Goal: Task Accomplishment & Management: Manage account settings

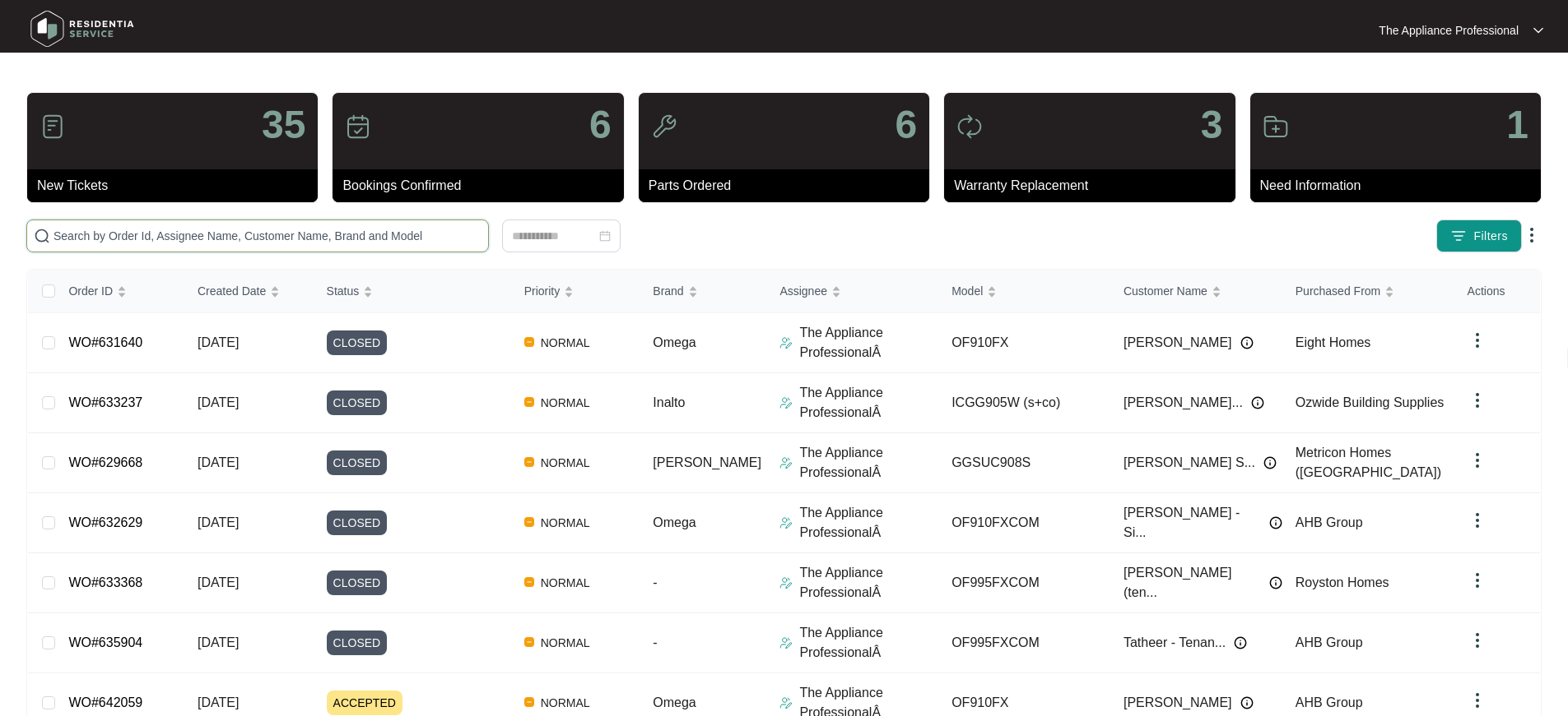
click at [272, 233] on input "text" at bounding box center [267, 236] width 428 height 18
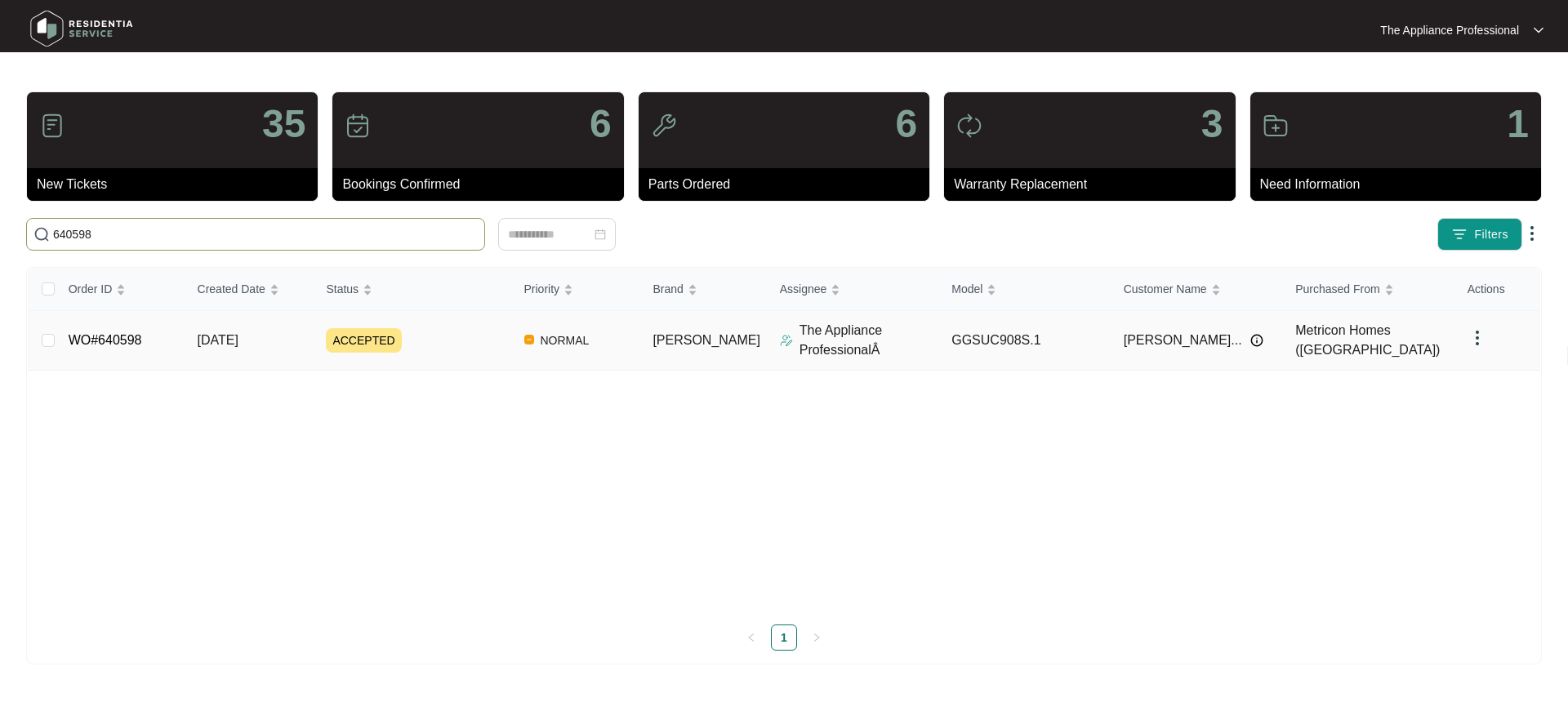
type input "640598"
click at [109, 345] on link "WO#640598" at bounding box center [105, 340] width 74 height 14
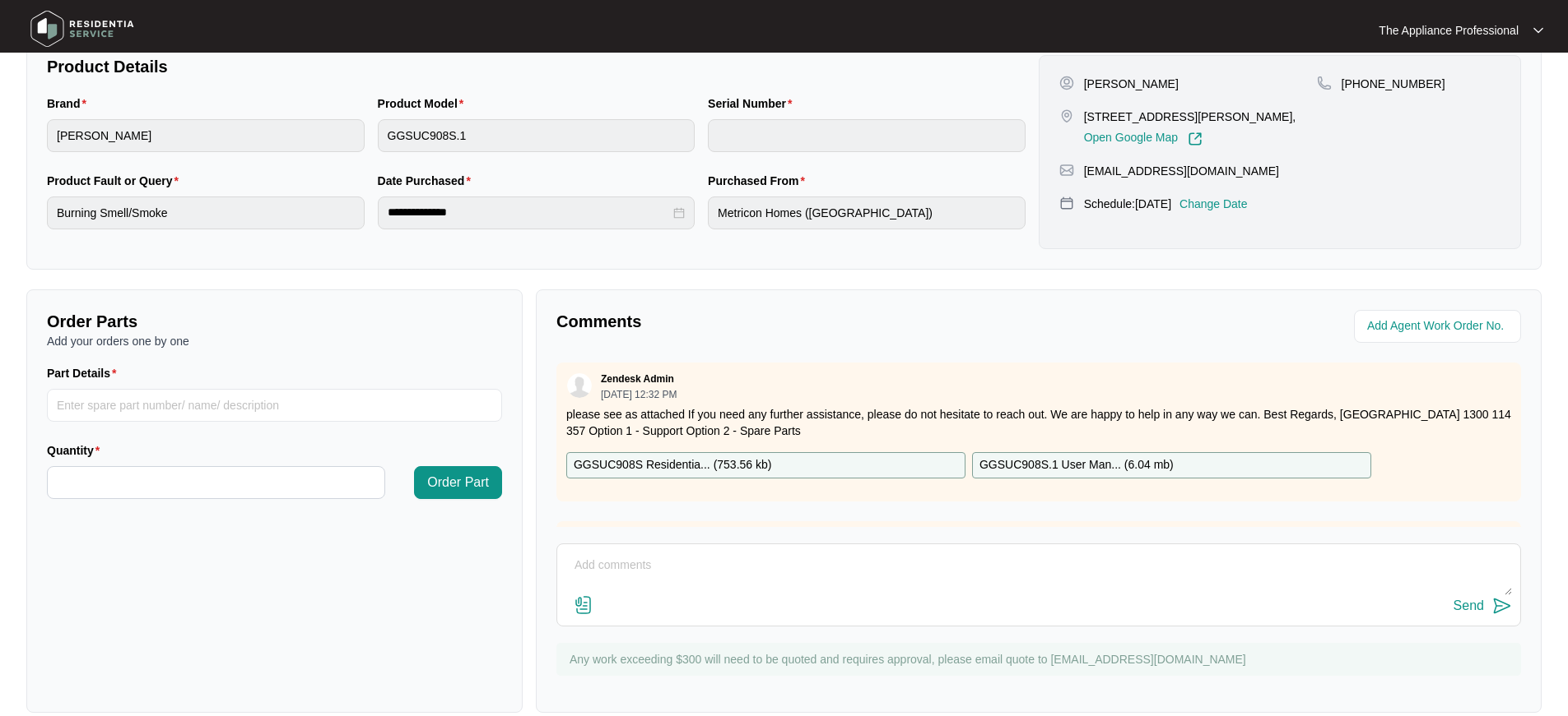
scroll to position [374, 0]
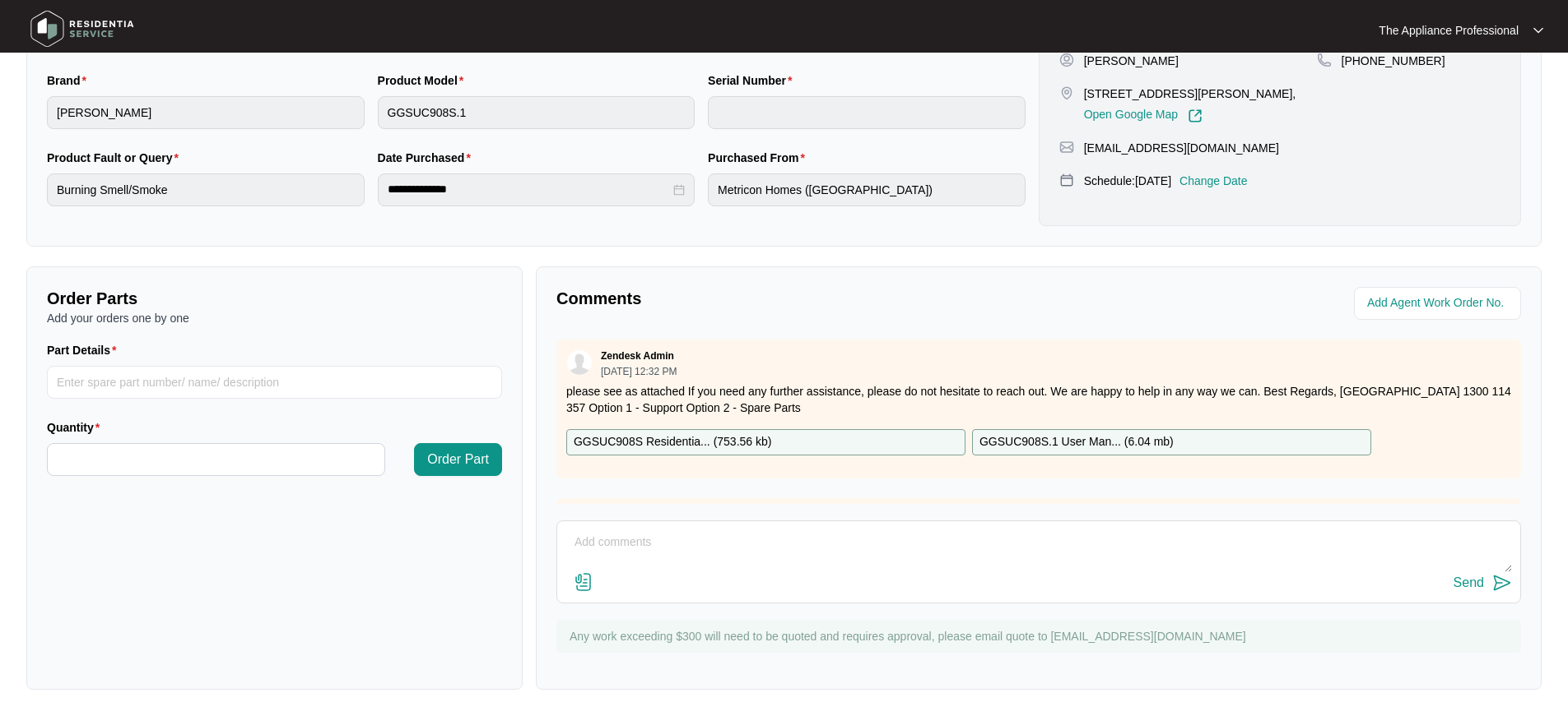
click at [586, 582] on img at bounding box center [583, 582] width 20 height 20
click at [0, 0] on input "file" at bounding box center [0, 0] width 0 height 0
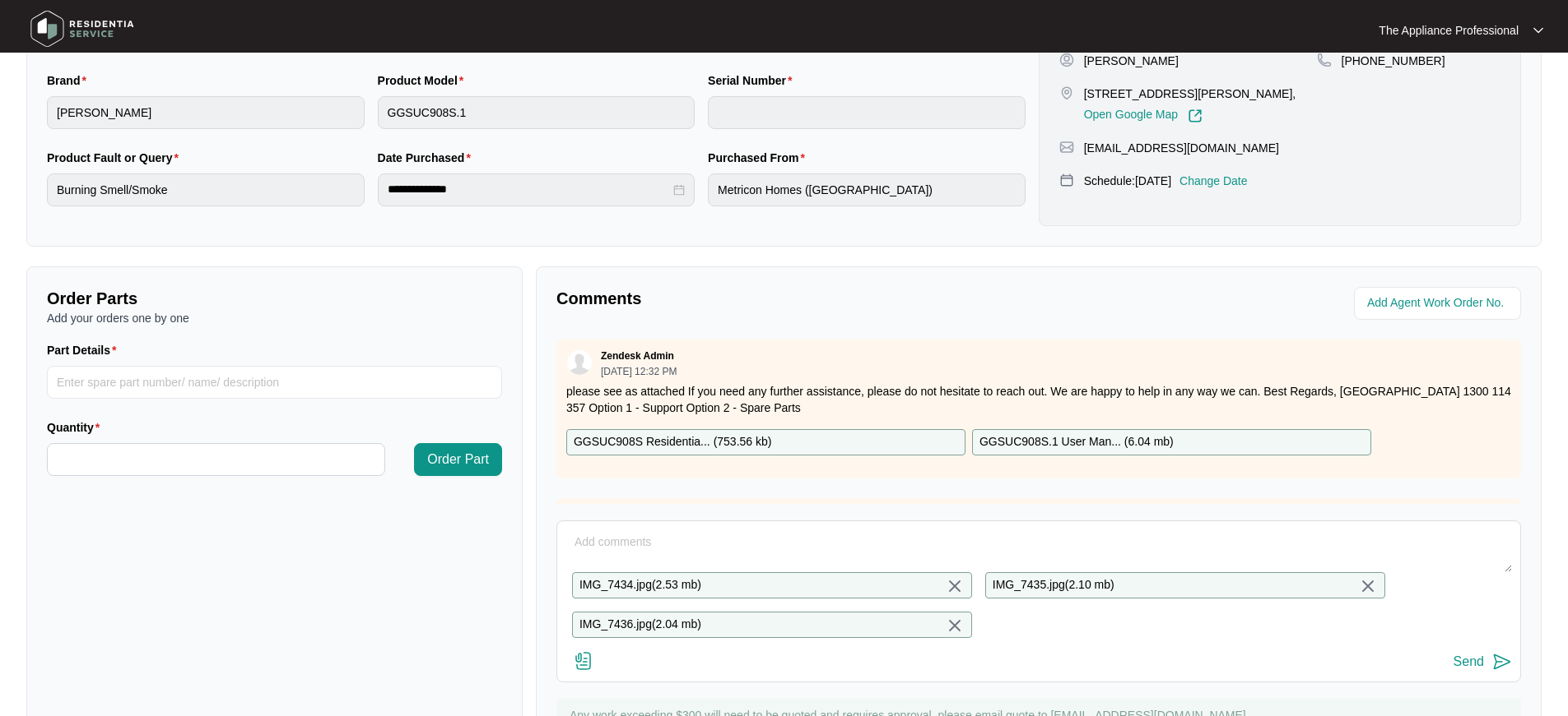
click at [637, 541] on textarea at bounding box center [1038, 552] width 947 height 43
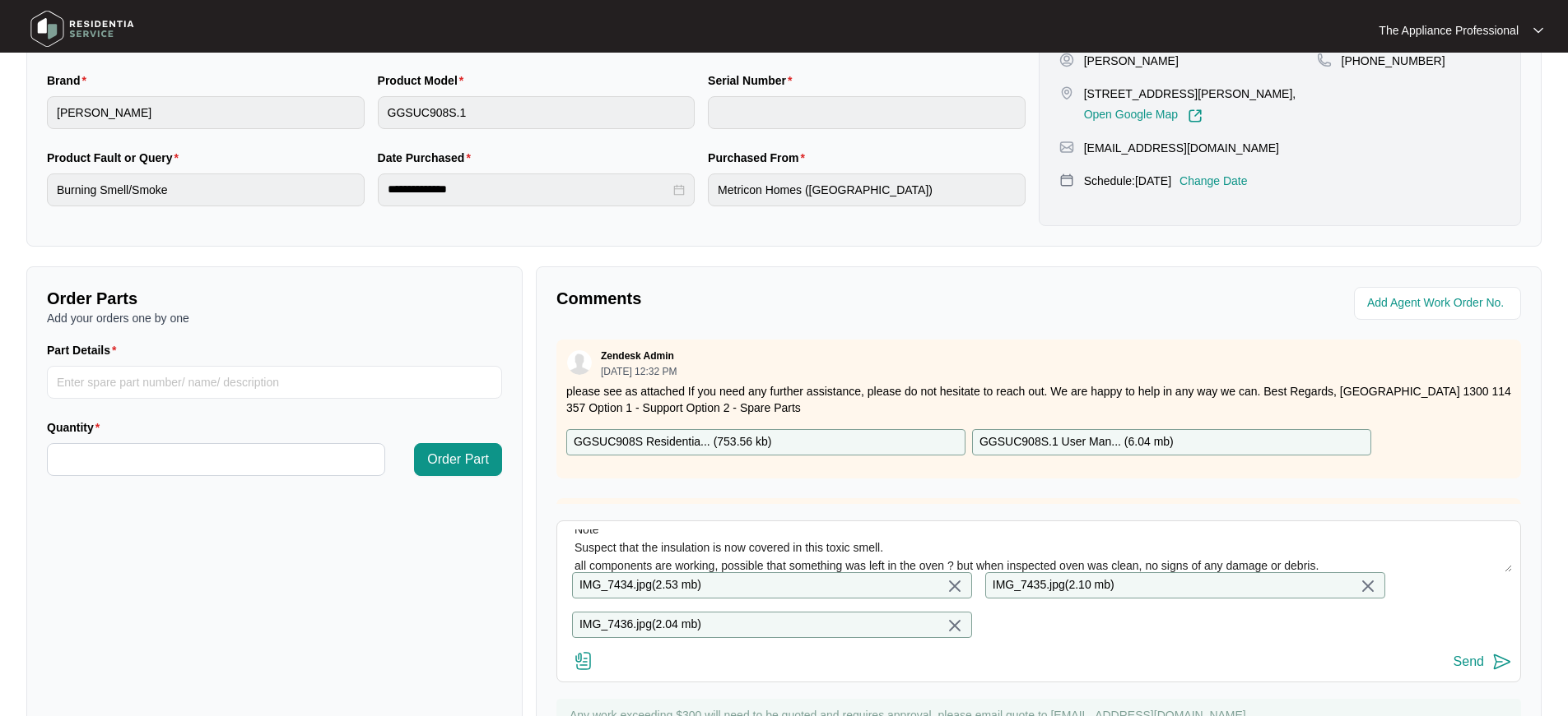
scroll to position [121, 0]
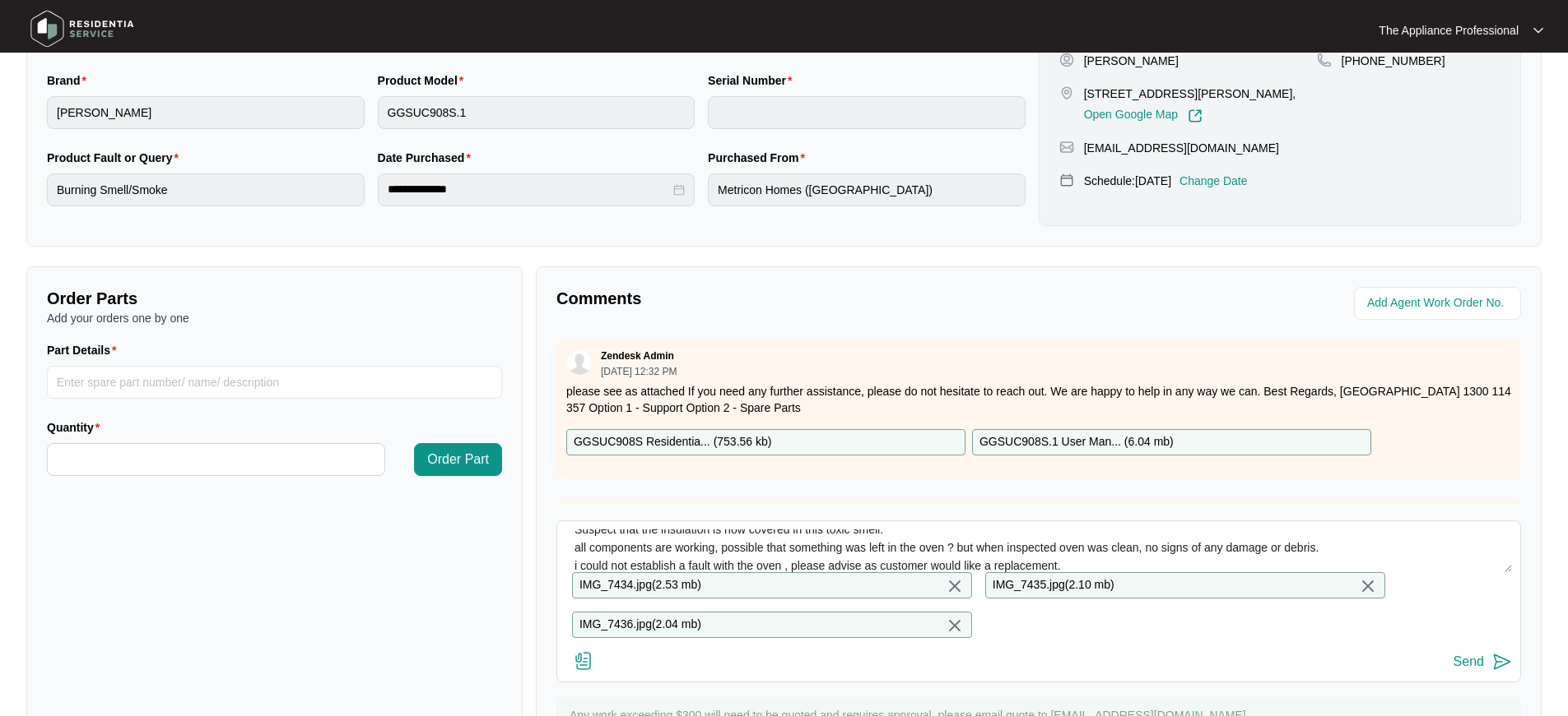
click at [1358, 552] on textarea "Hi Team Inspected this oven Customer states the other day when using fan forced…" at bounding box center [1038, 552] width 947 height 43
type textarea "Hi Team Inspected this oven Customer states the other day when using fan forced…"
click at [1497, 672] on img at bounding box center [1501, 662] width 20 height 20
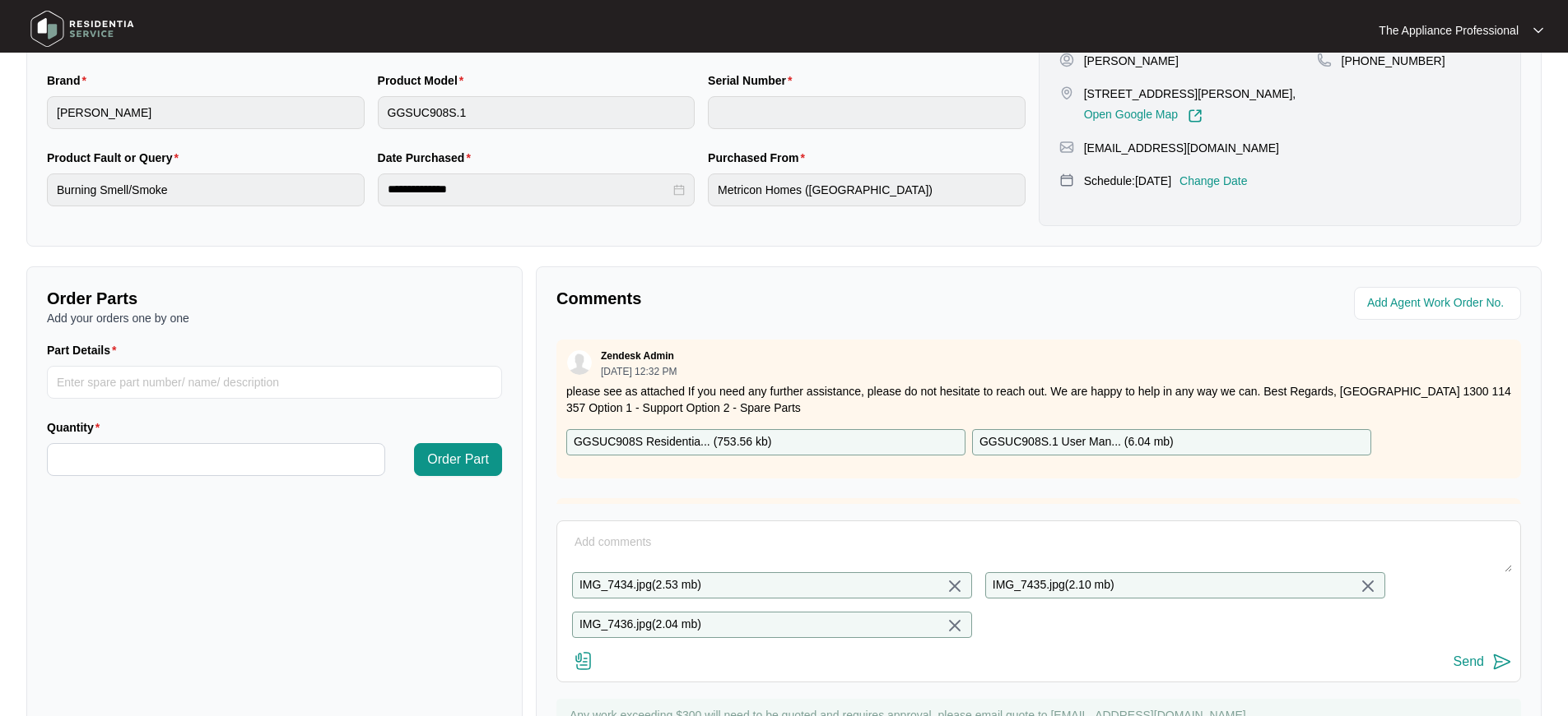
scroll to position [0, 0]
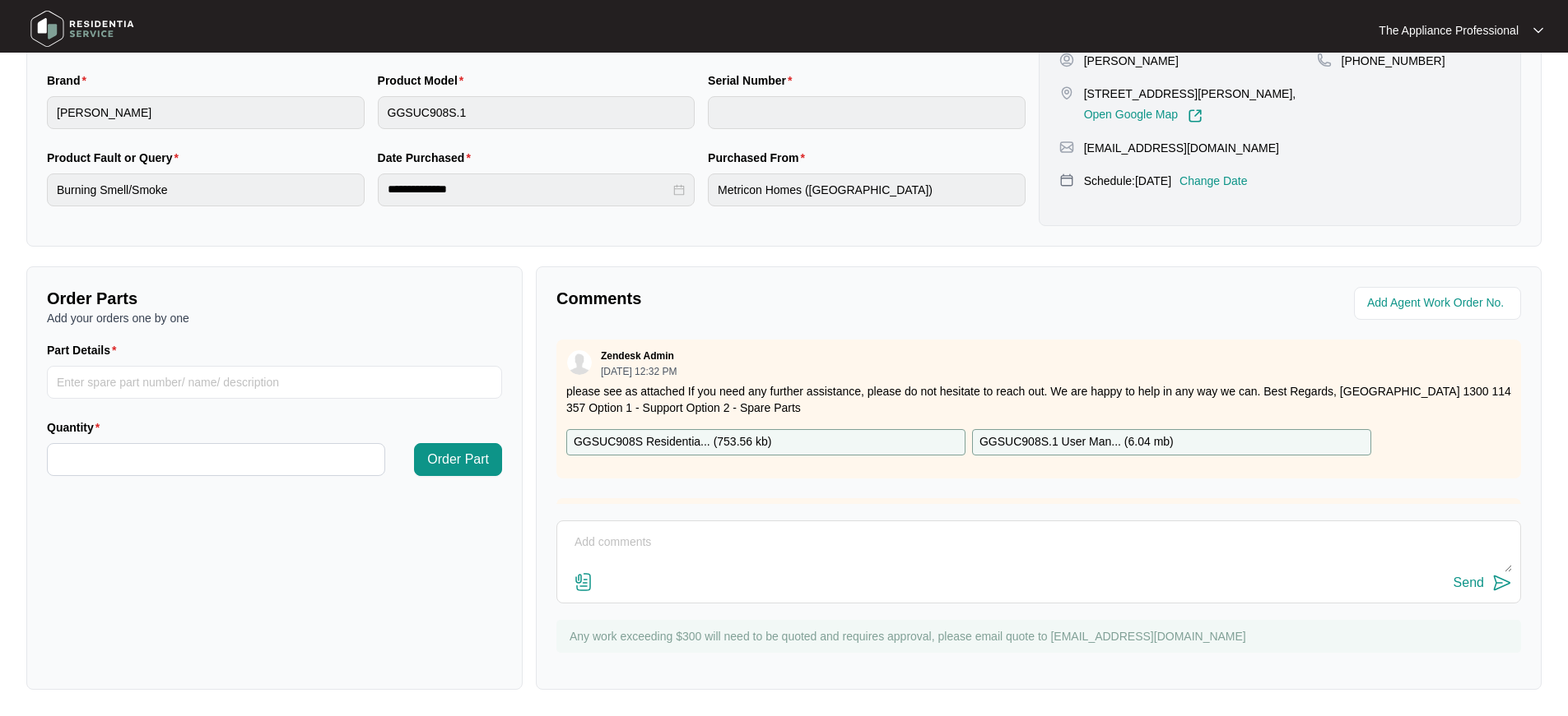
click at [61, 35] on img at bounding box center [82, 28] width 116 height 50
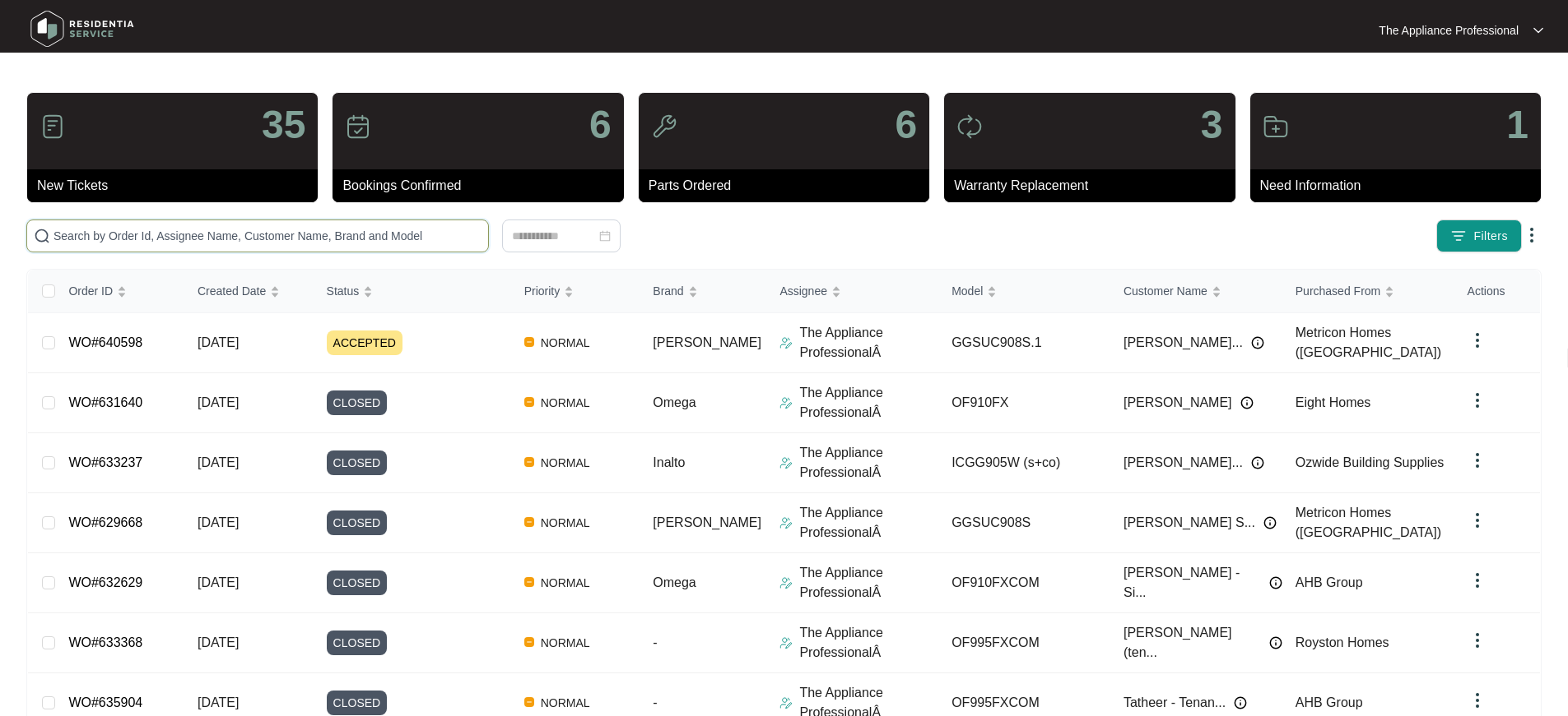
click at [227, 239] on input "text" at bounding box center [267, 236] width 428 height 18
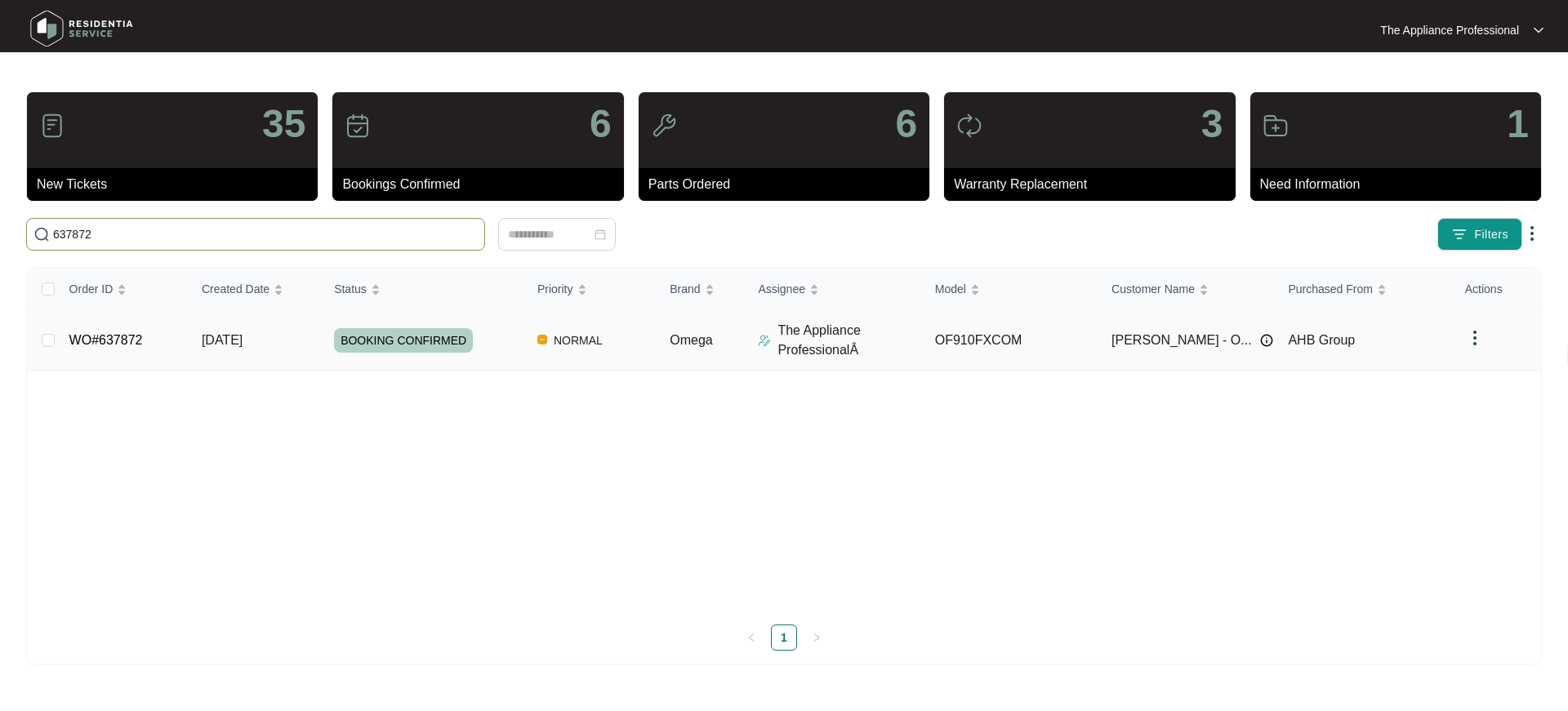
type input "637872"
click at [234, 341] on span "[DATE]" at bounding box center [222, 340] width 41 height 14
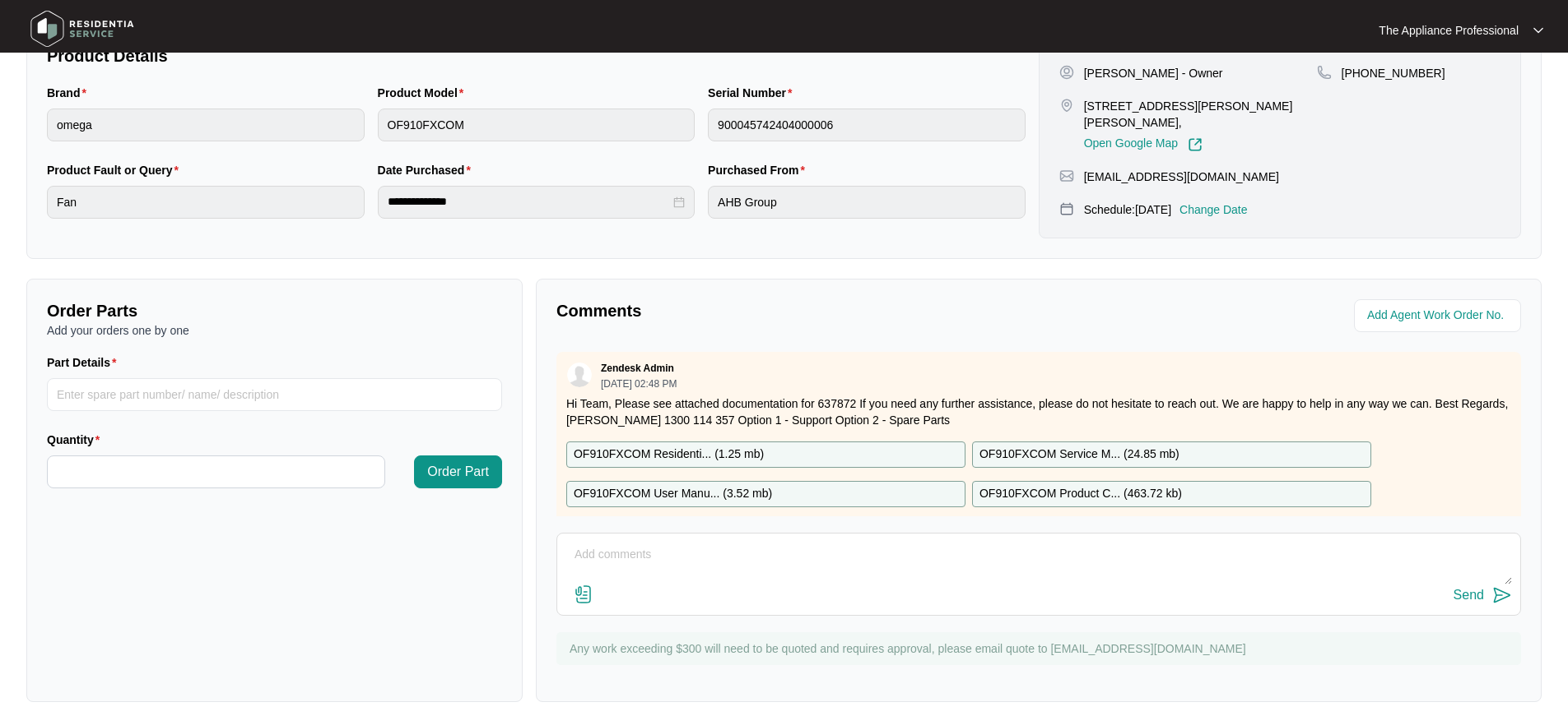
scroll to position [374, 0]
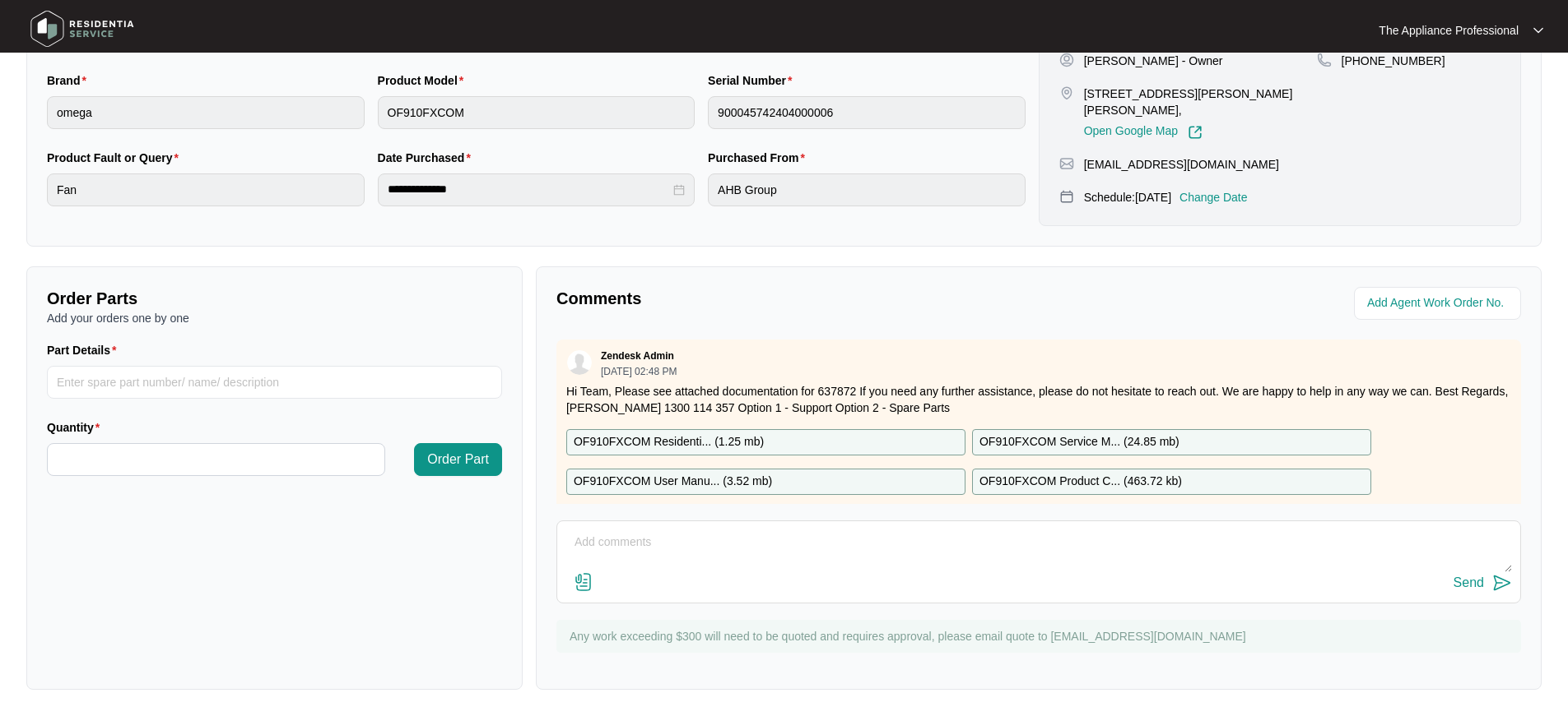
click at [622, 547] on textarea at bounding box center [1038, 552] width 947 height 43
paste textarea "Found that motor housing had stripped therefore screws were not holding the mot…"
type textarea "Found that motor housing had stripped therefore screws were not holding the mot…"
click at [1501, 584] on img at bounding box center [1501, 583] width 20 height 20
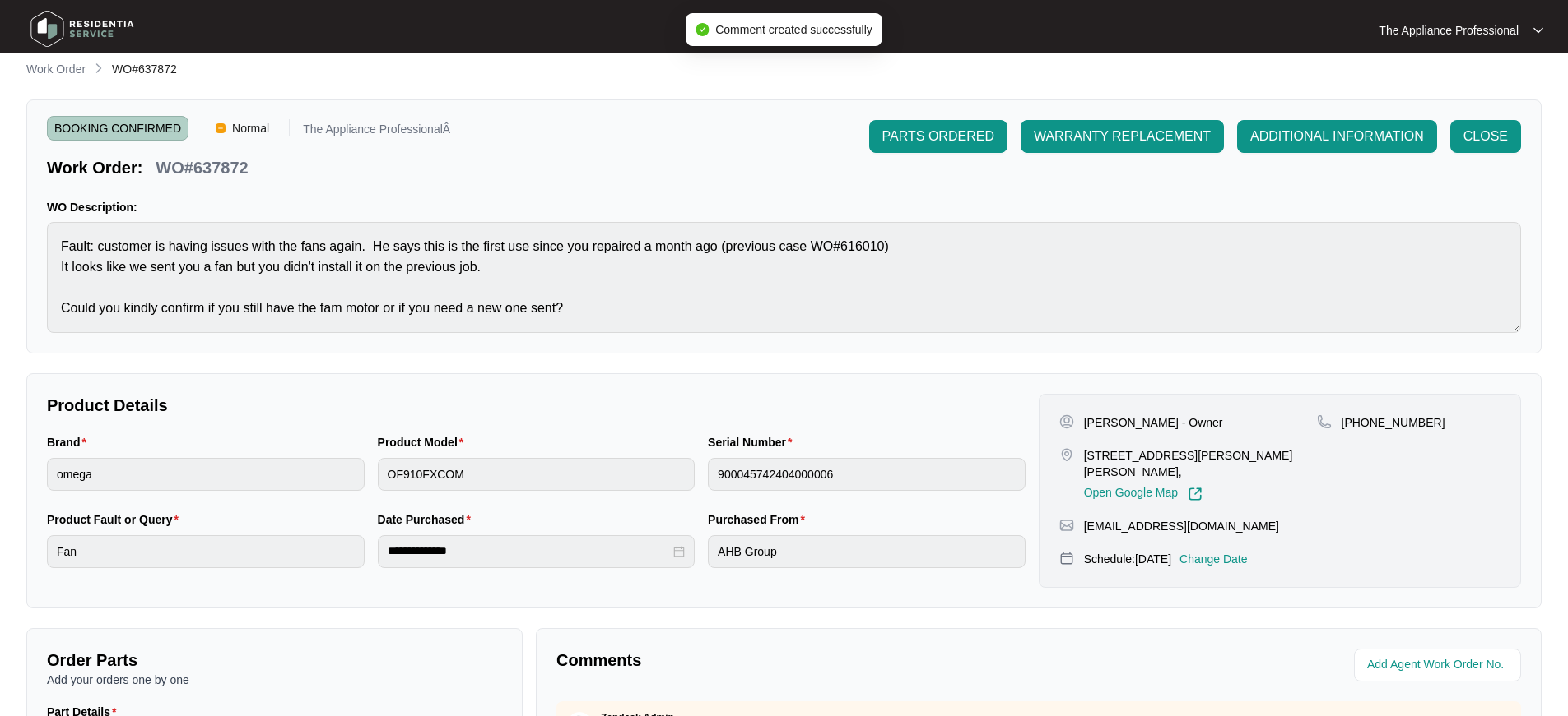
scroll to position [0, 0]
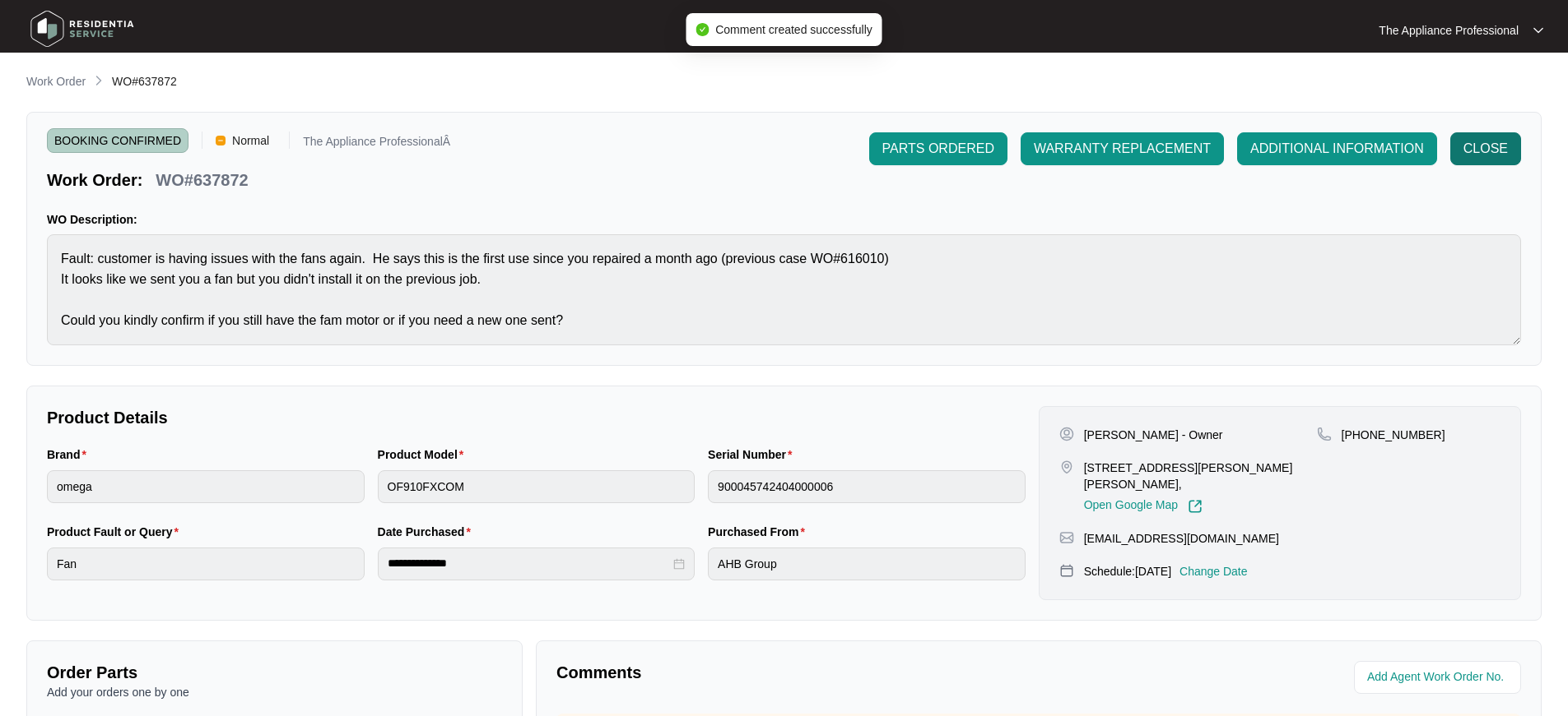
click at [1493, 145] on span "CLOSE" at bounding box center [1484, 148] width 44 height 20
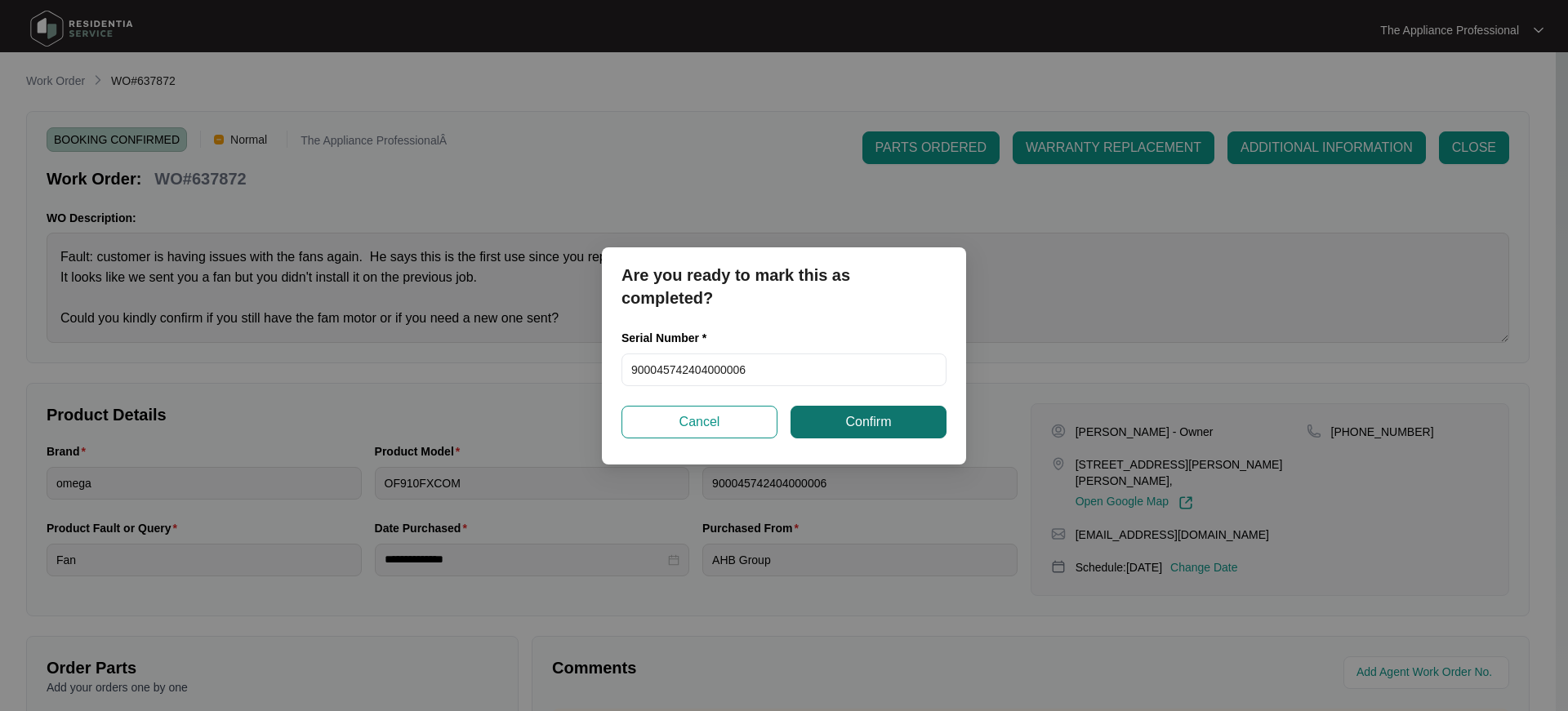
click at [914, 421] on button "Confirm" at bounding box center [867, 422] width 156 height 33
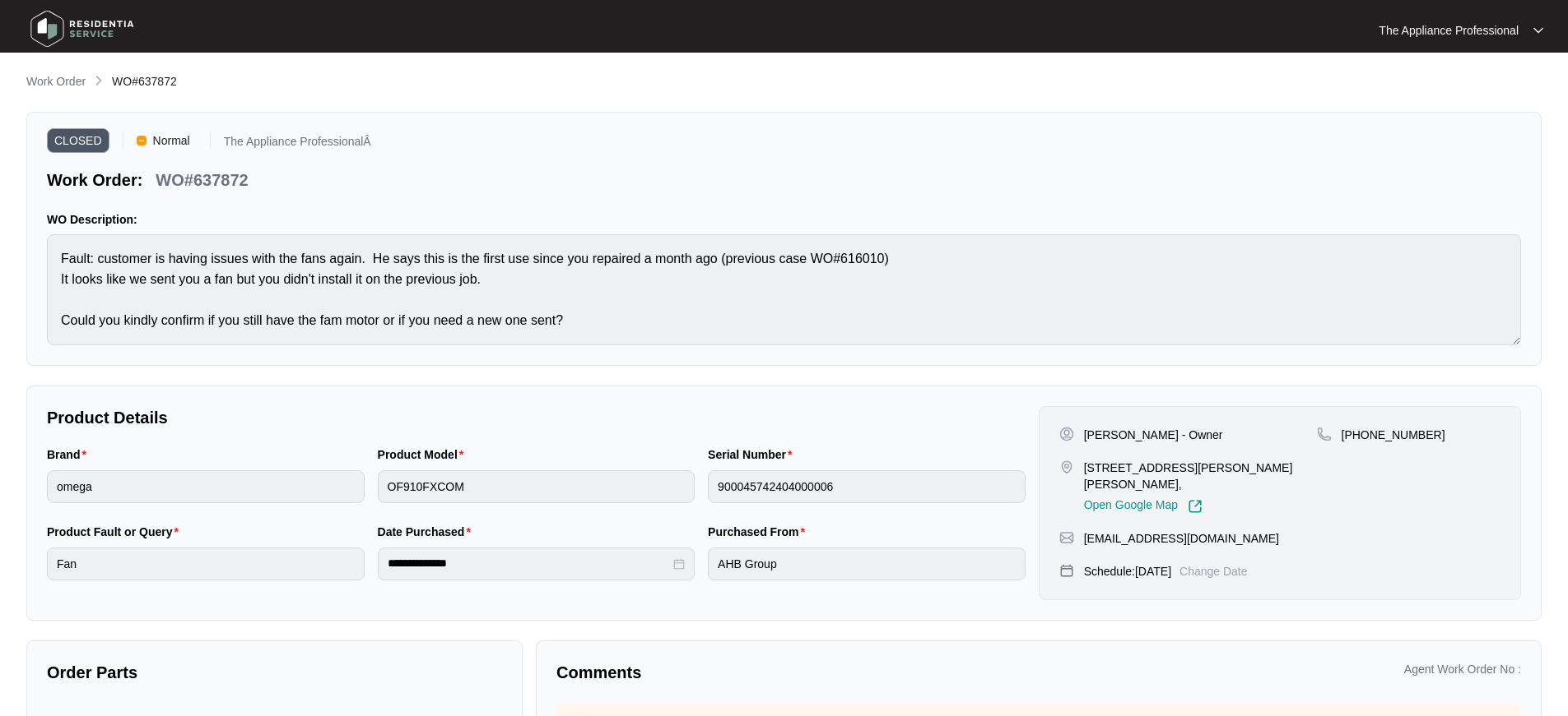
click at [46, 25] on img at bounding box center [82, 28] width 116 height 50
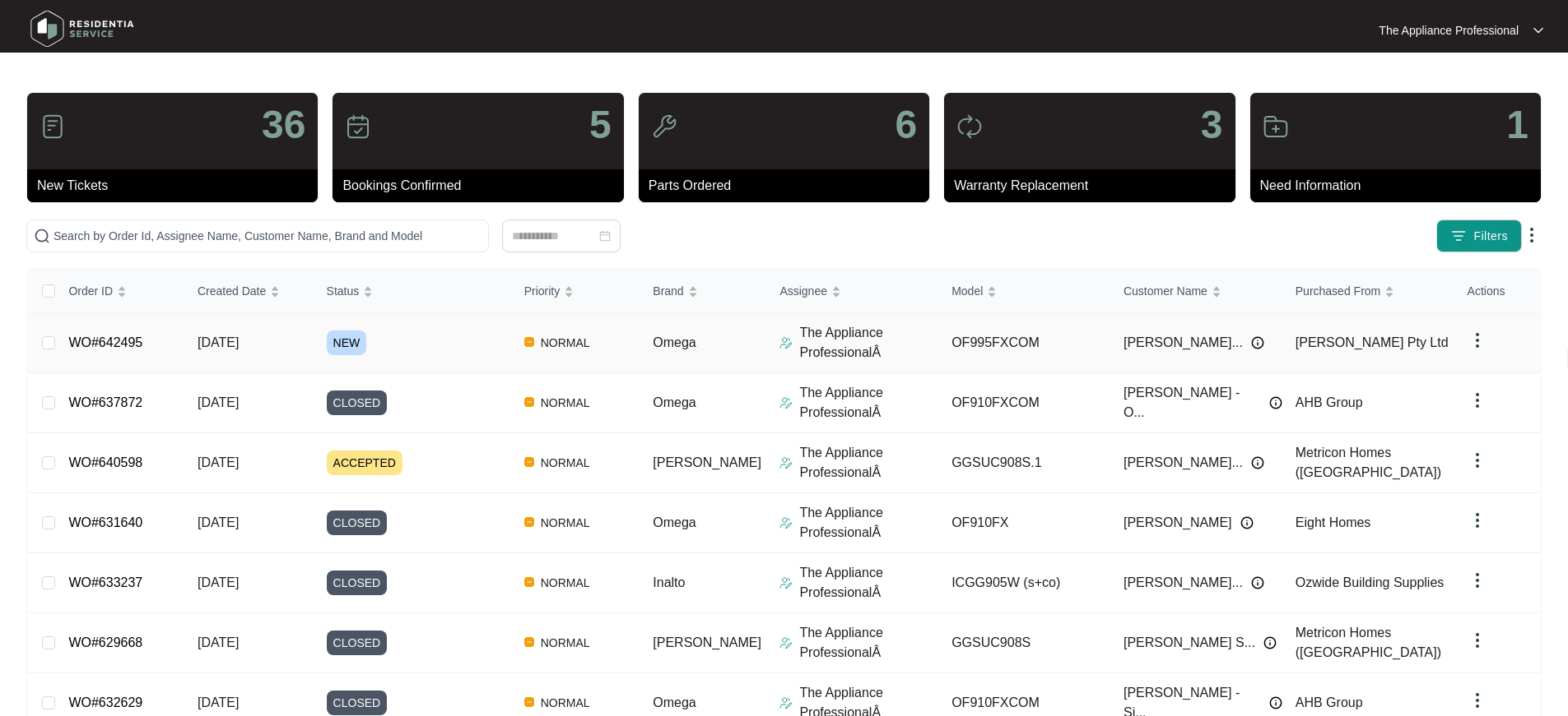
click at [127, 344] on link "WO#642495" at bounding box center [105, 342] width 74 height 14
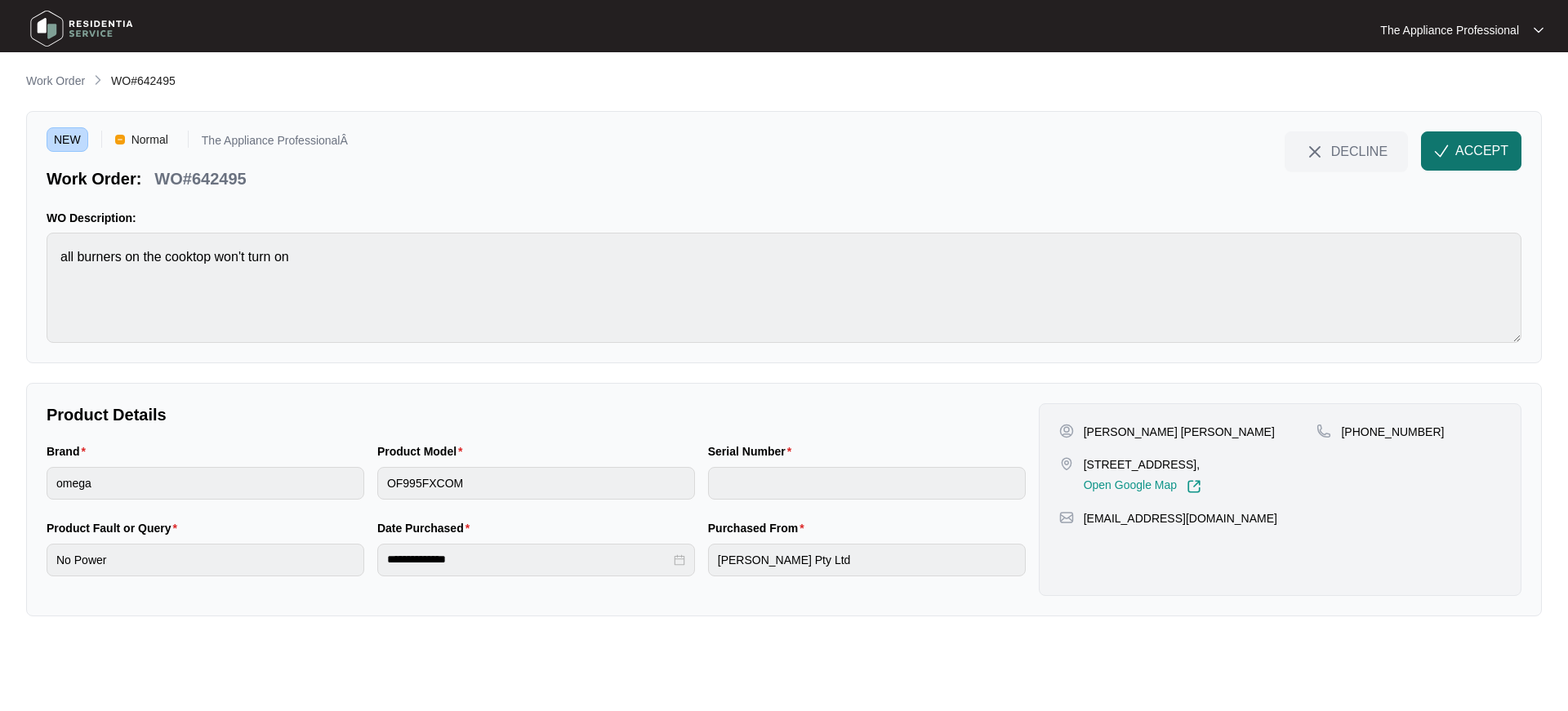
click at [1478, 147] on span "ACCEPT" at bounding box center [1481, 150] width 53 height 20
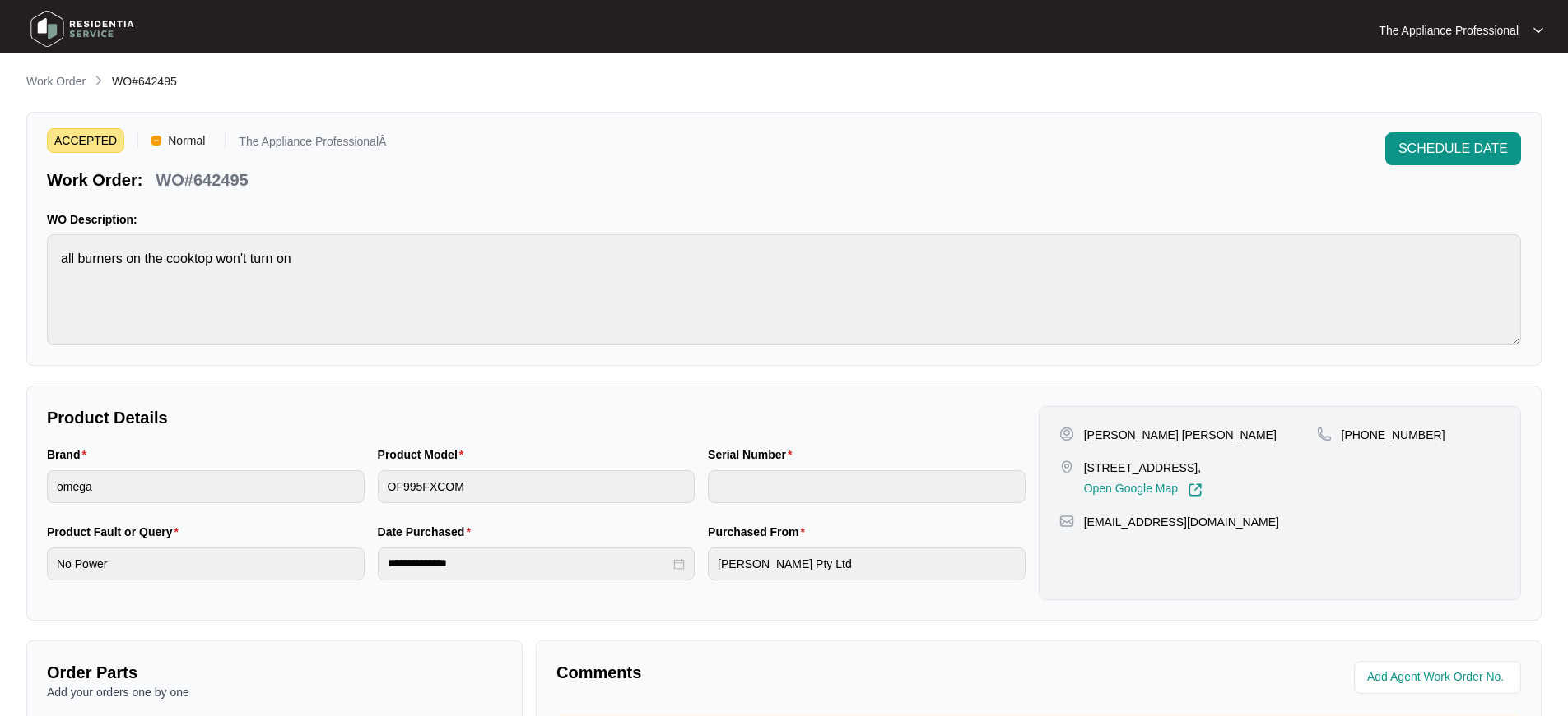
click at [61, 31] on img at bounding box center [82, 28] width 116 height 50
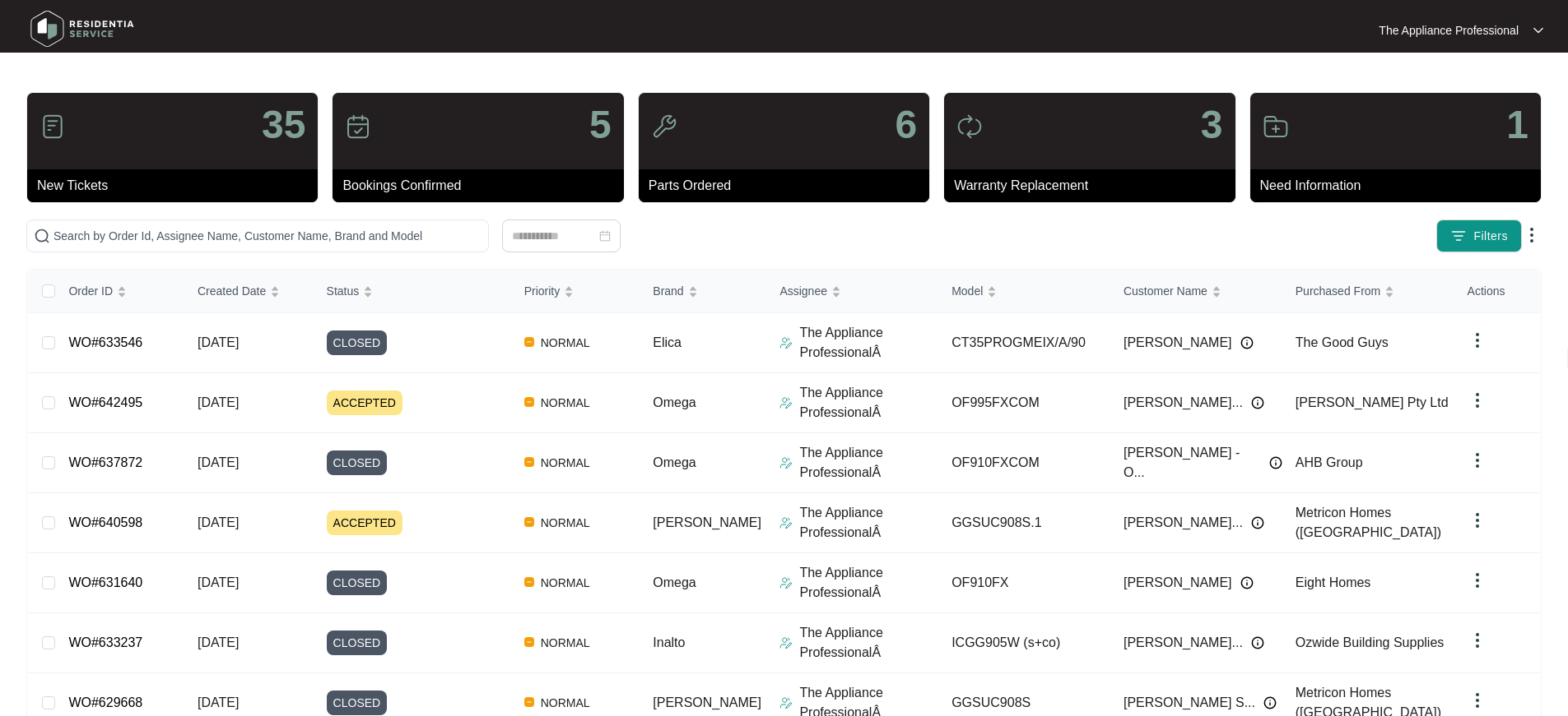
click at [43, 30] on img at bounding box center [82, 28] width 116 height 50
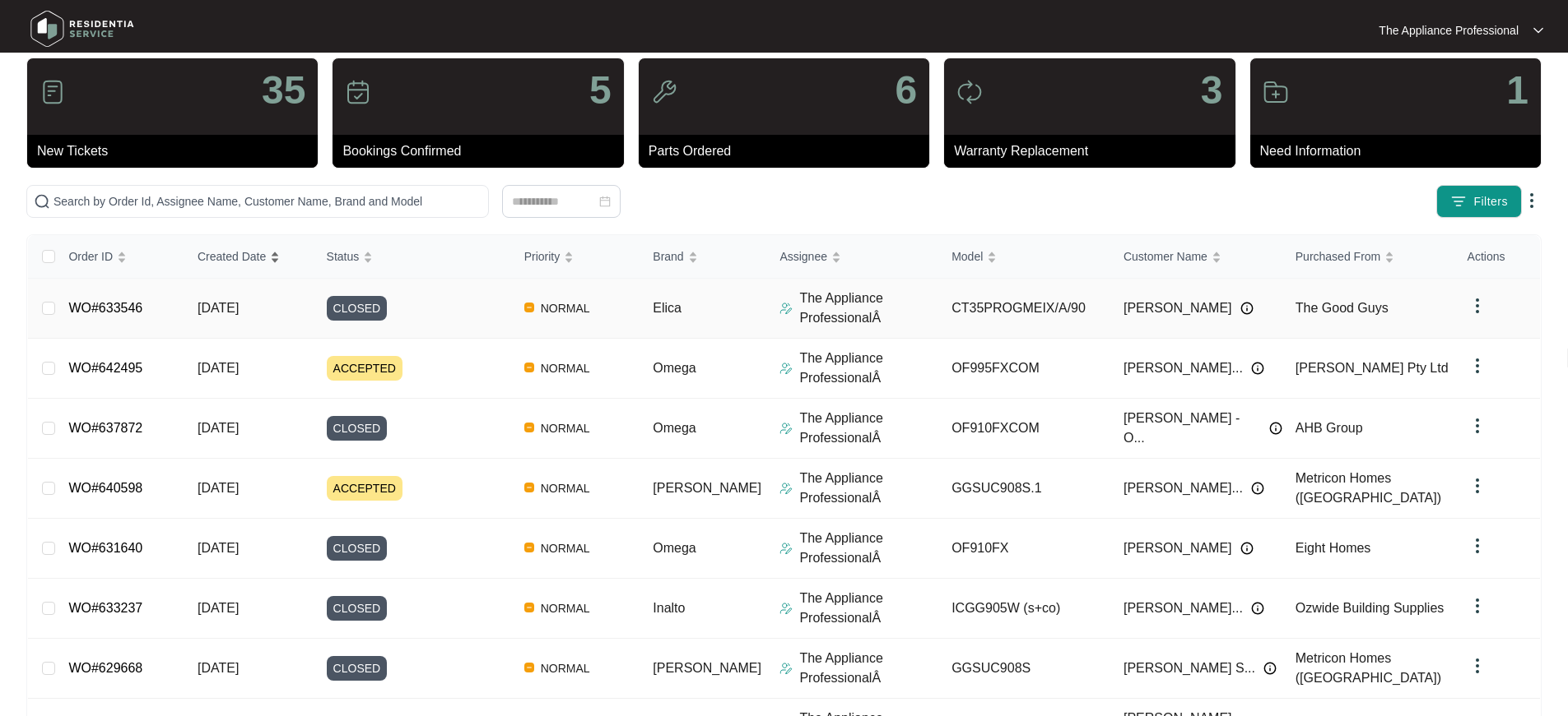
scroll to position [50, 0]
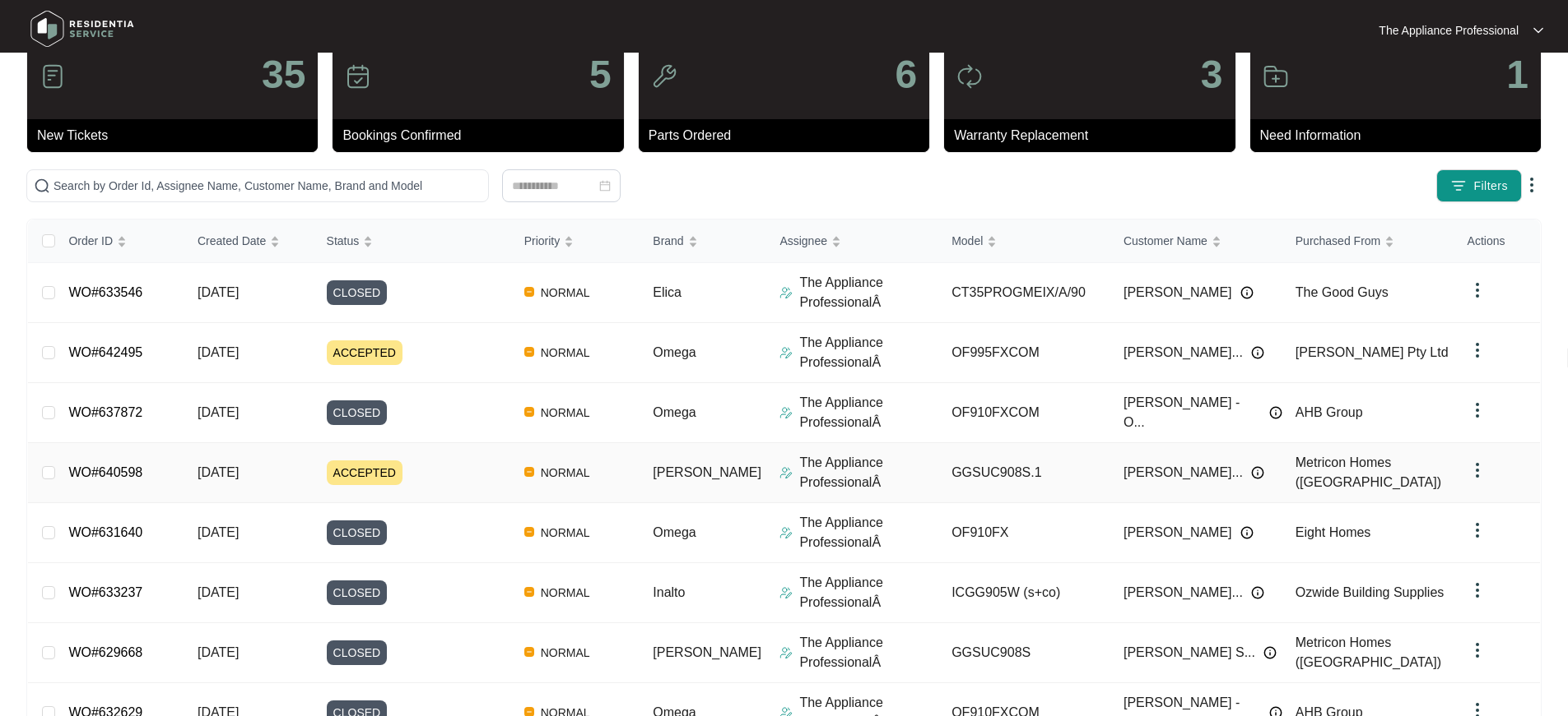
click at [239, 473] on span "[DATE]" at bounding box center [218, 472] width 41 height 14
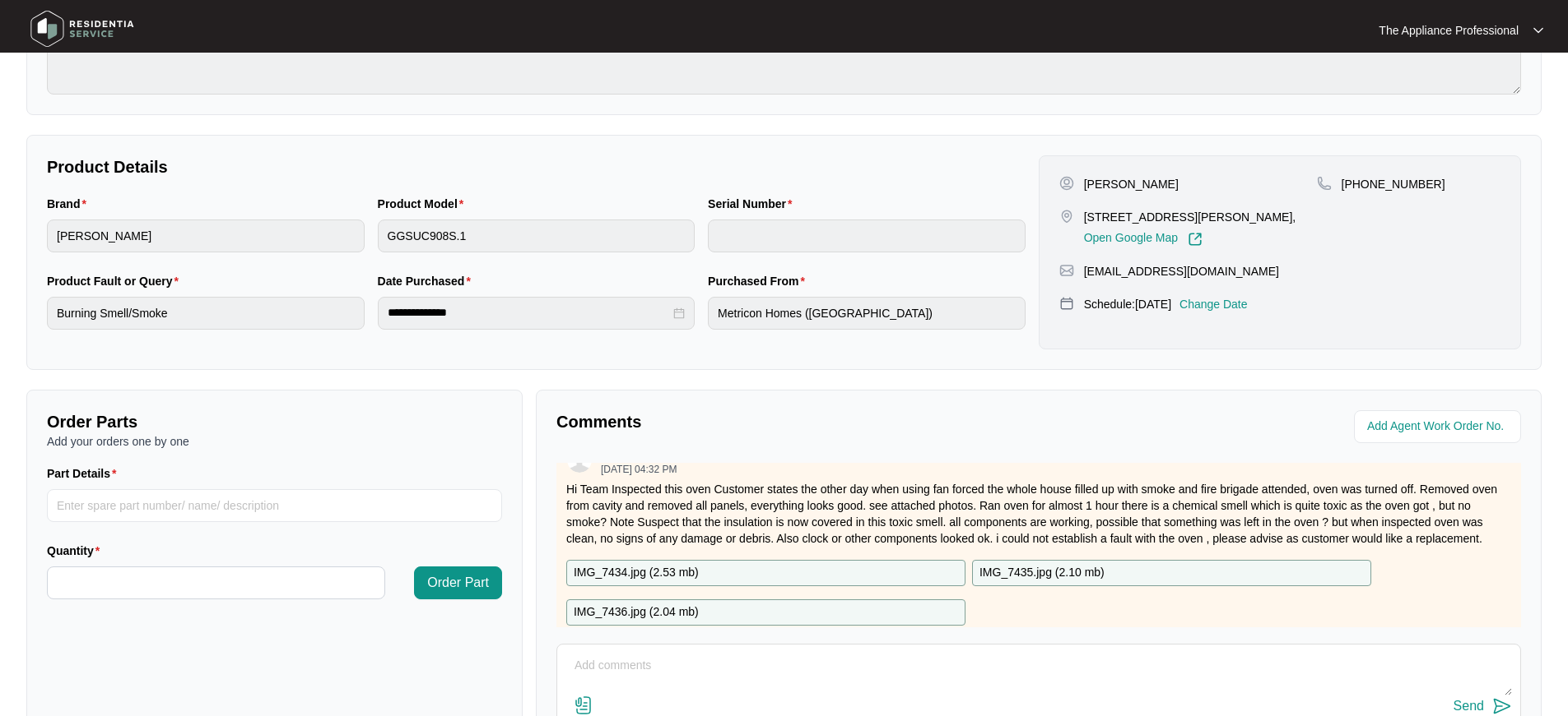
scroll to position [381, 0]
